Goal: Task Accomplishment & Management: Use online tool/utility

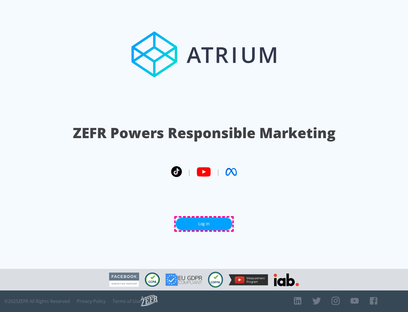
click at [204, 224] on link "Log In" at bounding box center [204, 223] width 57 height 13
